Goal: Obtain resource: Obtain resource

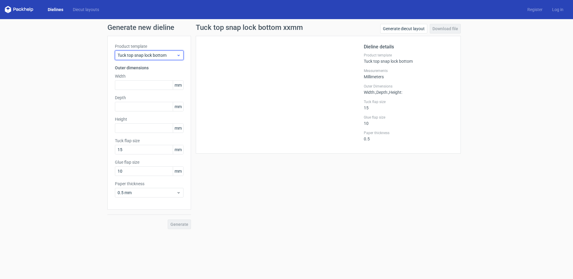
click at [176, 52] on span "Tuck top snap lock bottom" at bounding box center [147, 55] width 59 height 6
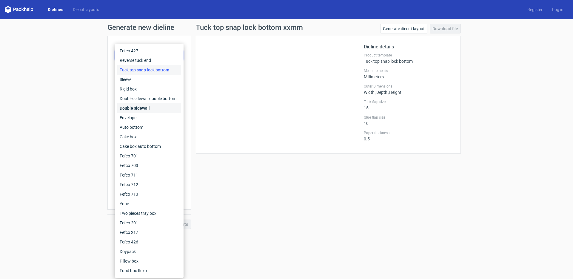
click at [166, 110] on div "Double sidewall" at bounding box center [149, 108] width 64 height 10
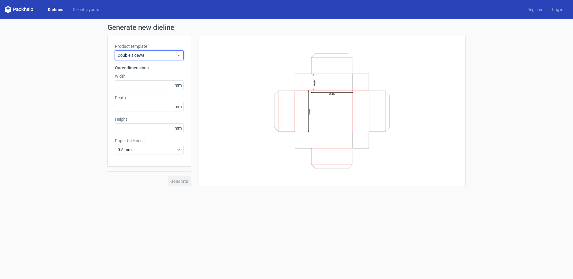
click at [159, 53] on span "Double sidewall" at bounding box center [147, 55] width 59 height 6
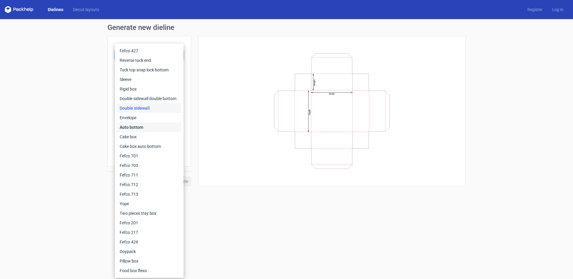
click at [147, 125] on div "Auto bottom" at bounding box center [149, 127] width 64 height 10
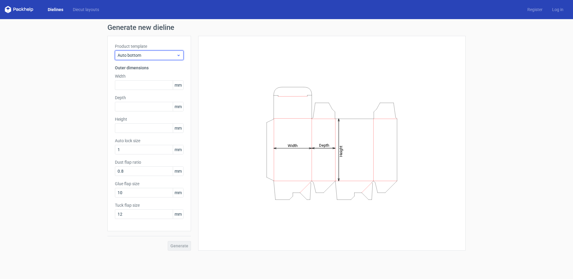
click at [147, 58] on span "Auto bottom" at bounding box center [147, 55] width 59 height 6
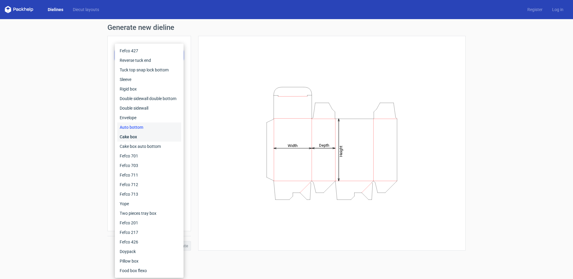
click at [143, 135] on div "Cake box" at bounding box center [149, 137] width 64 height 10
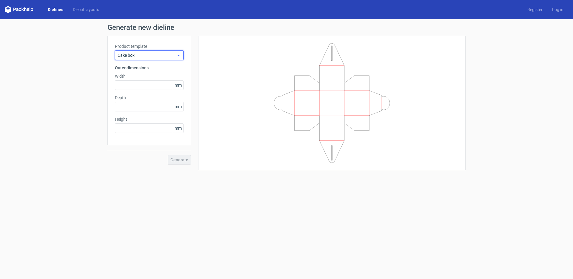
click at [148, 59] on div "Cake box" at bounding box center [149, 55] width 69 height 10
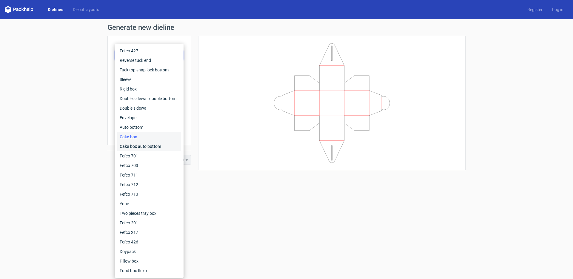
click at [142, 145] on div "Cake box auto bottom" at bounding box center [149, 147] width 64 height 10
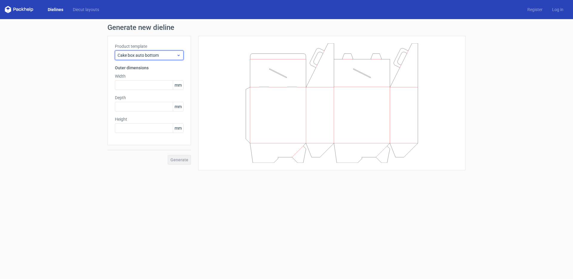
click at [150, 57] on span "Cake box auto bottom" at bounding box center [147, 55] width 59 height 6
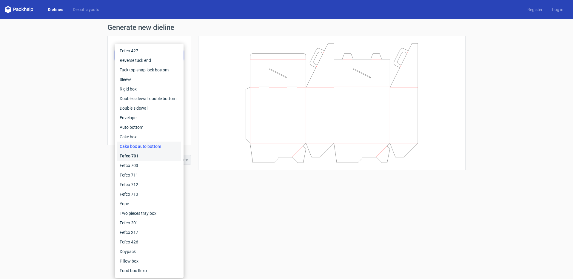
click at [144, 157] on div "Fefco 701" at bounding box center [149, 156] width 64 height 10
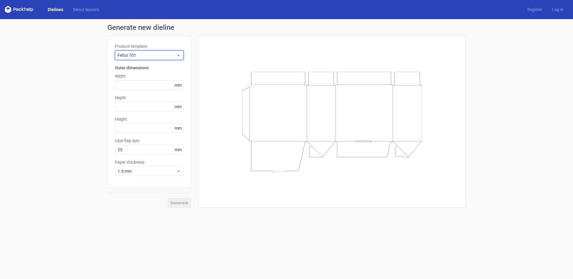
click at [146, 55] on span "Fefco 701" at bounding box center [147, 55] width 59 height 6
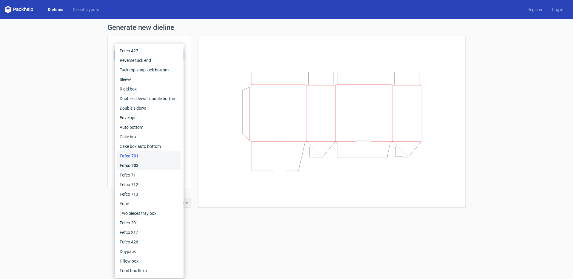
click at [137, 163] on div "Fefco 703" at bounding box center [149, 166] width 64 height 10
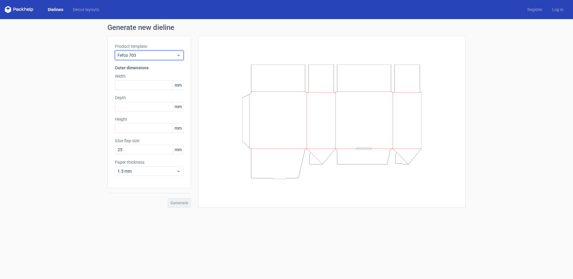
click at [143, 55] on span "Fefco 703" at bounding box center [147, 55] width 59 height 6
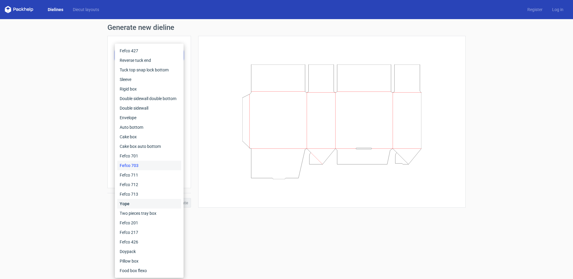
click at [136, 204] on div "Yope" at bounding box center [149, 204] width 64 height 10
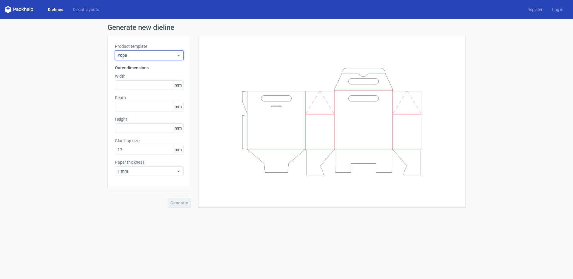
click at [147, 58] on span "Yope" at bounding box center [147, 55] width 59 height 6
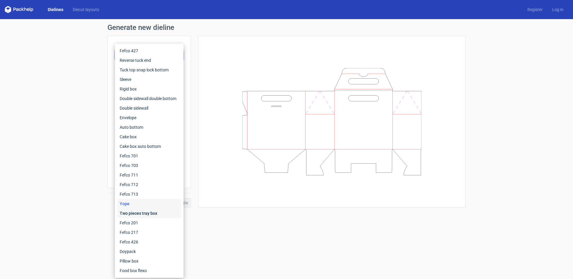
click at [139, 212] on div "Two pieces tray box" at bounding box center [149, 213] width 64 height 10
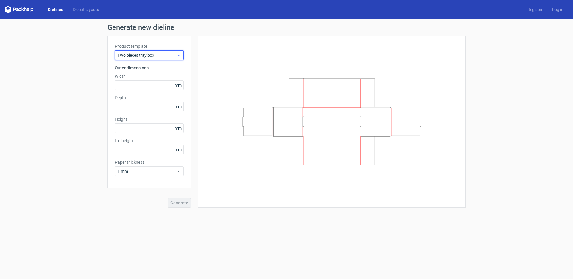
click at [148, 57] on span "Two pieces tray box" at bounding box center [147, 55] width 59 height 6
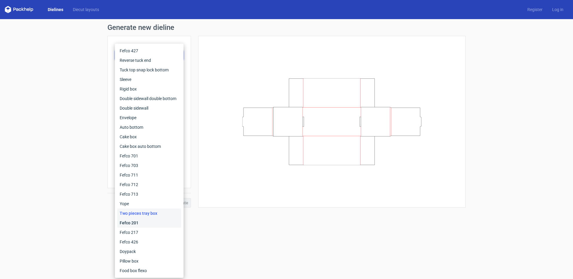
click at [136, 222] on div "Fefco 201" at bounding box center [149, 223] width 64 height 10
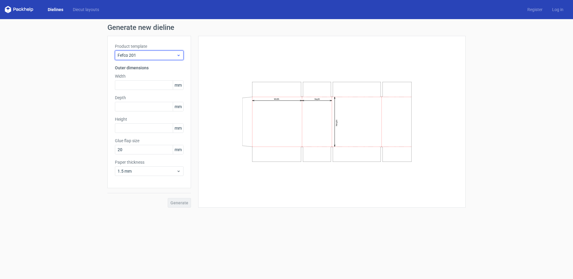
click at [150, 56] on span "Fefco 201" at bounding box center [147, 55] width 59 height 6
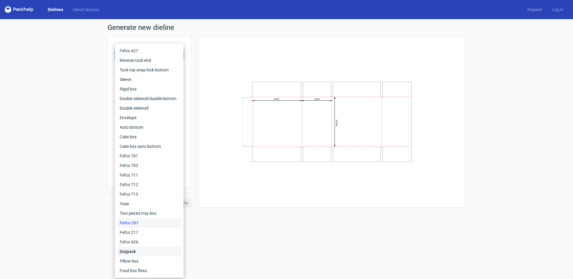
click at [136, 253] on div "Doypack" at bounding box center [149, 252] width 64 height 10
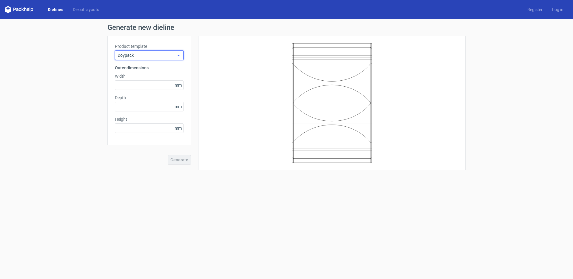
click at [156, 53] on span "Doypack" at bounding box center [147, 55] width 59 height 6
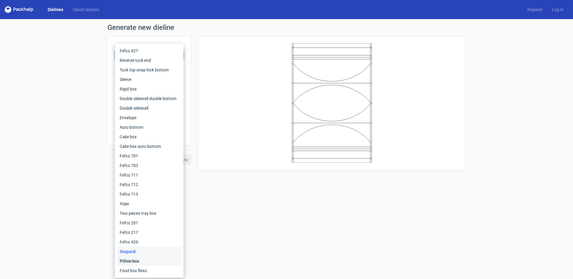
click at [131, 260] on div "Pillow box" at bounding box center [149, 261] width 64 height 10
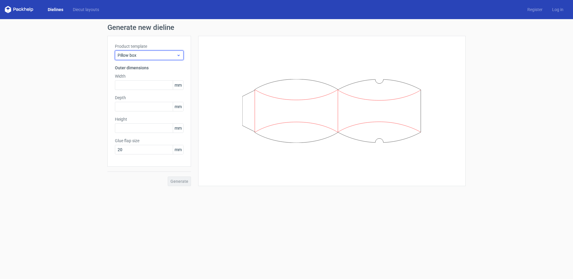
click at [151, 56] on span "Pillow box" at bounding box center [147, 55] width 59 height 6
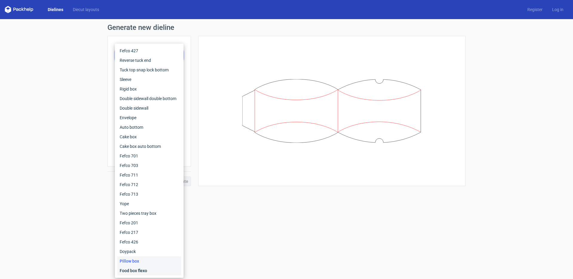
click at [141, 274] on div "Food box flexo" at bounding box center [149, 271] width 64 height 10
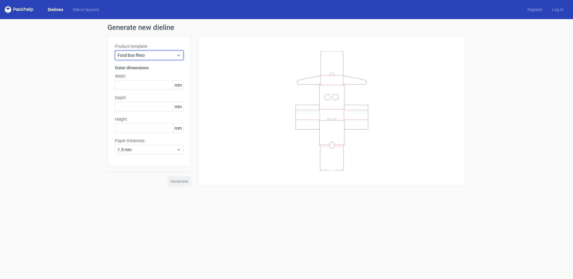
click at [136, 56] on span "Food box flexo" at bounding box center [147, 55] width 59 height 6
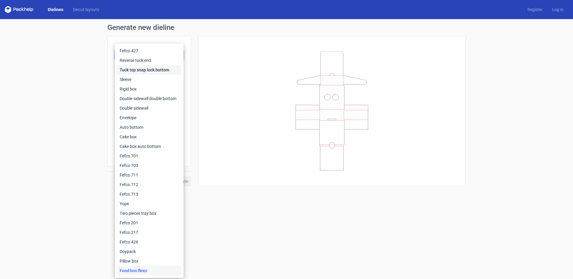
click at [136, 70] on div "Tuck top snap lock bottom" at bounding box center [149, 70] width 64 height 10
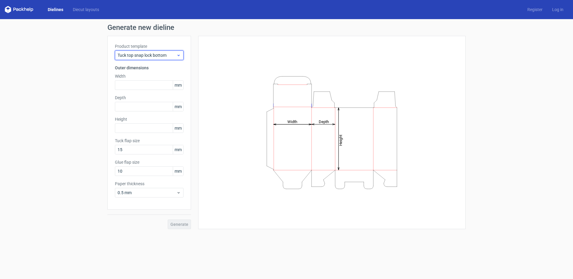
click at [139, 56] on span "Tuck top snap lock bottom" at bounding box center [147, 55] width 59 height 6
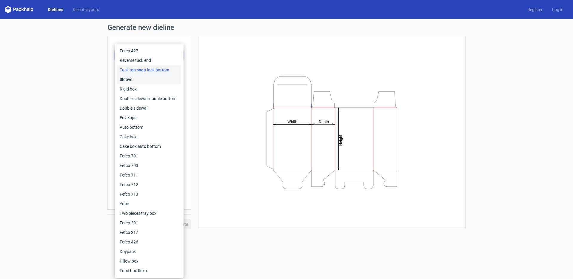
click at [136, 80] on div "Sleeve" at bounding box center [149, 80] width 64 height 10
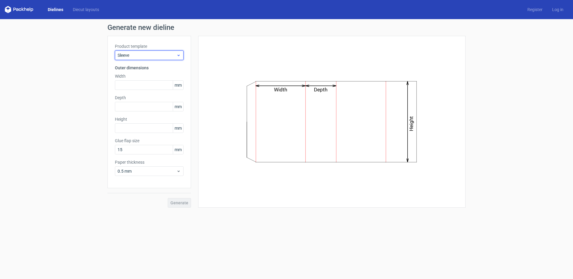
click at [142, 54] on span "Sleeve" at bounding box center [147, 55] width 59 height 6
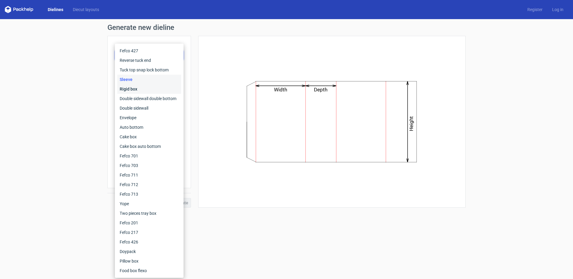
click at [139, 90] on div "Rigid box" at bounding box center [149, 89] width 64 height 10
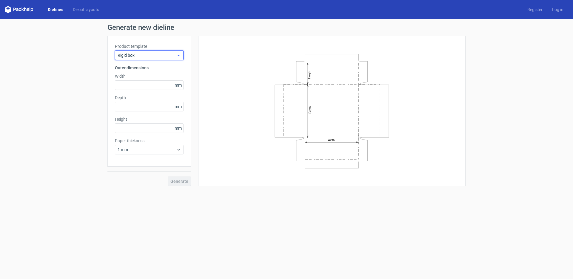
click at [165, 56] on span "Rigid box" at bounding box center [147, 55] width 59 height 6
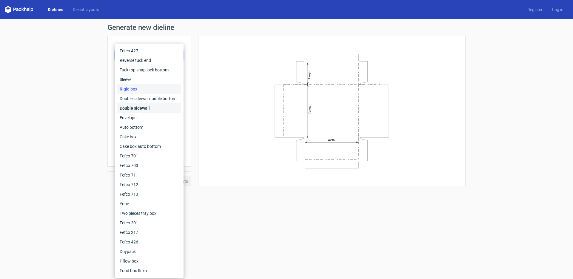
click at [149, 107] on div "Double sidewall" at bounding box center [149, 108] width 64 height 10
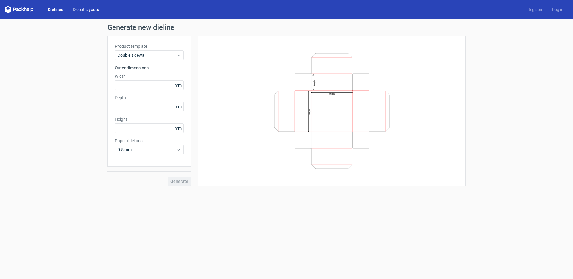
click at [86, 10] on link "Diecut layouts" at bounding box center [86, 10] width 36 height 6
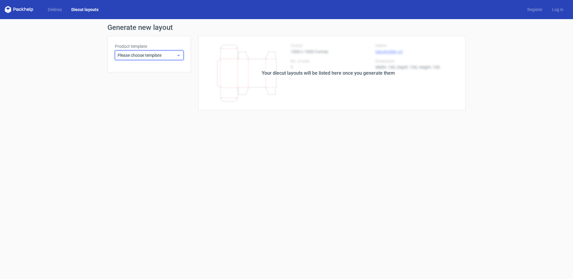
click at [156, 50] on div "Please choose template" at bounding box center [149, 55] width 69 height 10
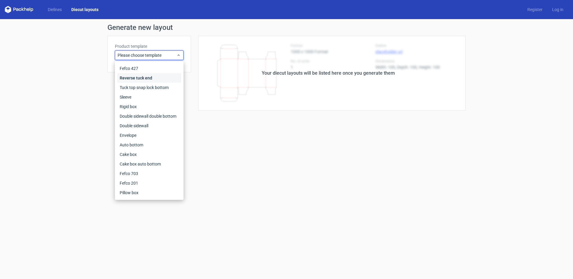
click at [141, 78] on div "Reverse tuck end" at bounding box center [149, 78] width 64 height 10
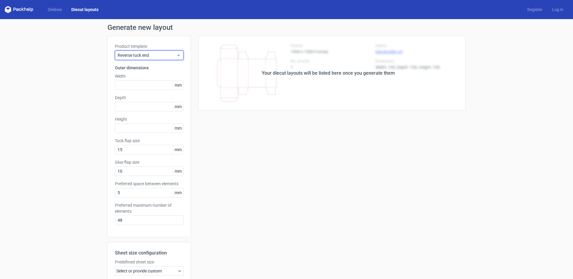
click at [146, 53] on span "Reverse tuck end" at bounding box center [147, 55] width 59 height 6
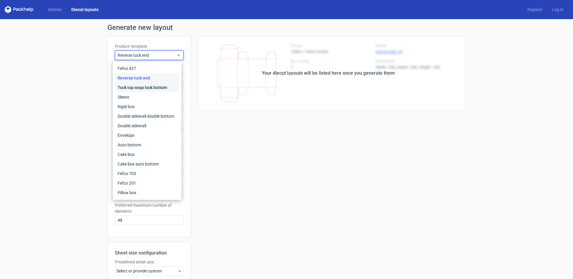
click at [136, 88] on div "Tuck top snap lock bottom" at bounding box center [147, 88] width 64 height 10
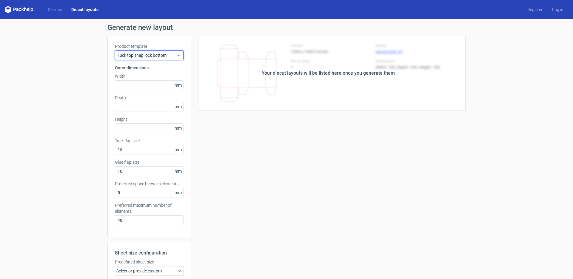
click at [141, 55] on span "Tuck top snap lock bottom" at bounding box center [147, 55] width 59 height 6
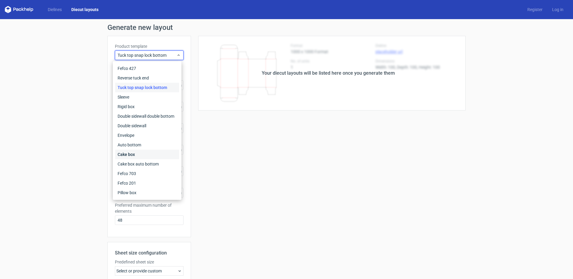
click at [137, 156] on div "Cake box" at bounding box center [147, 155] width 64 height 10
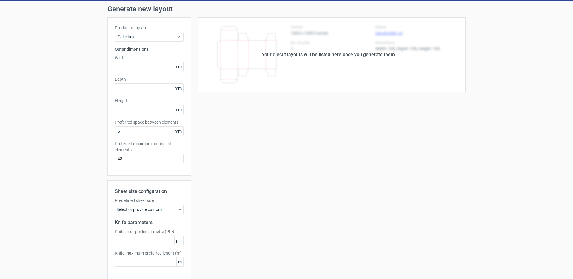
scroll to position [43, 0]
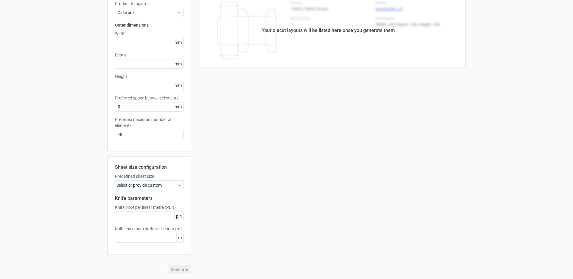
click at [157, 188] on div "Select or provide custom" at bounding box center [149, 185] width 69 height 10
